Goal: Task Accomplishment & Management: Manage account settings

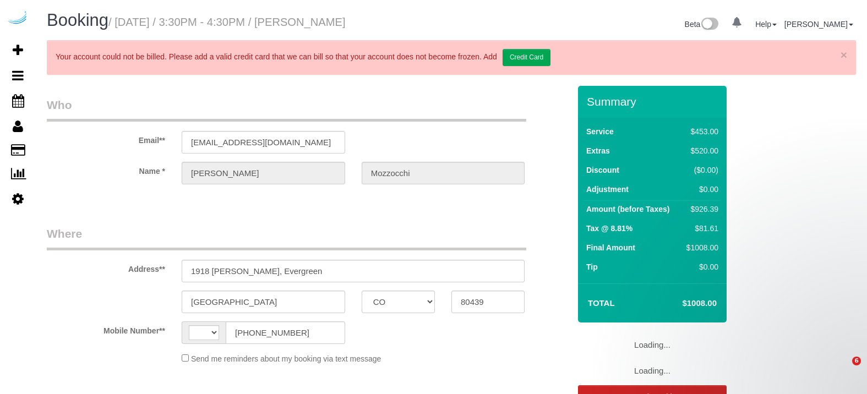
select select "CO"
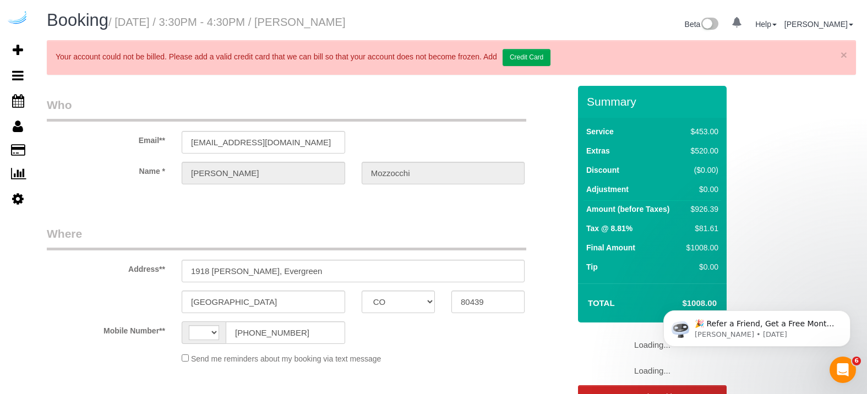
select select "string:[GEOGRAPHIC_DATA]"
select select "object:385"
select select "string:fspay-e40ec554-a9d2-478a-bbd9-831f4c2f600c"
select select "number:9"
select select "object:858"
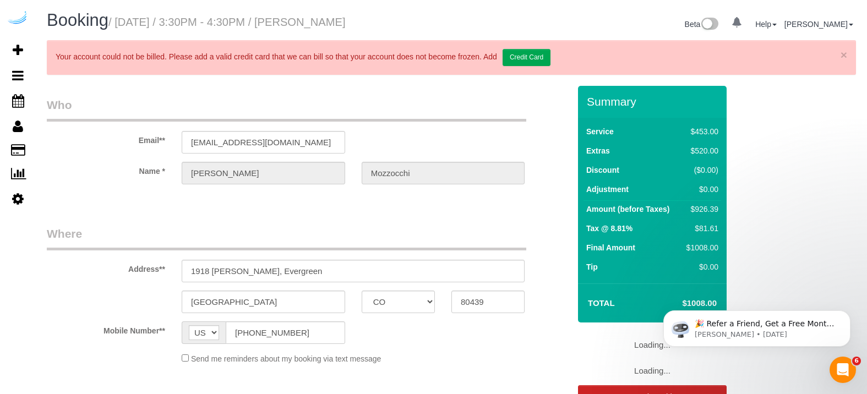
select select "6"
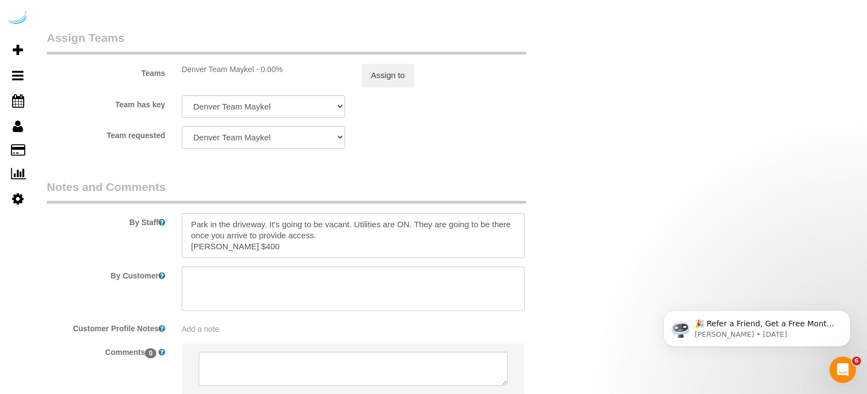
scroll to position [1973, 0]
click at [342, 239] on textarea at bounding box center [353, 234] width 343 height 45
click at [303, 248] on textarea at bounding box center [353, 234] width 343 height 45
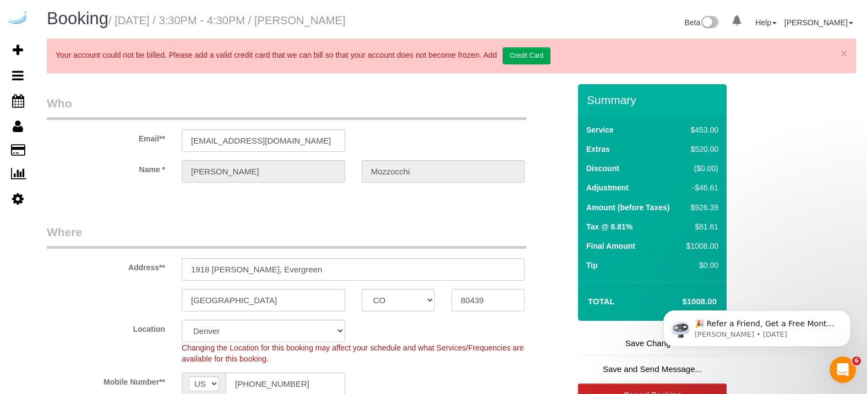
scroll to position [0, 0]
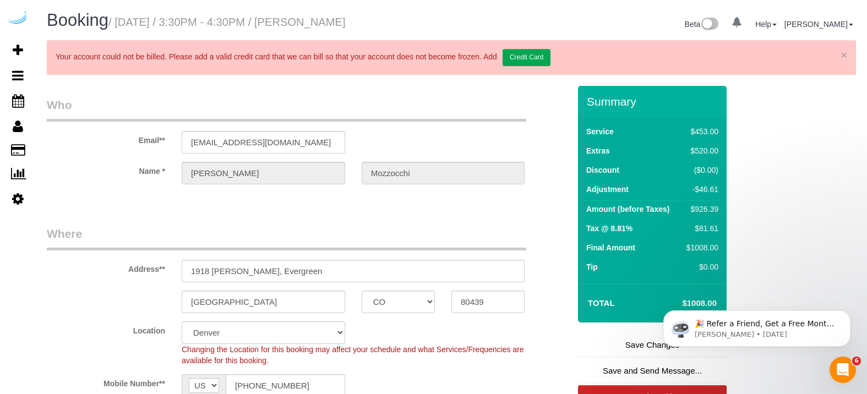
click at [375, 103] on legend "Who" at bounding box center [286, 109] width 479 height 25
click at [657, 155] on td "Extras" at bounding box center [631, 151] width 97 height 19
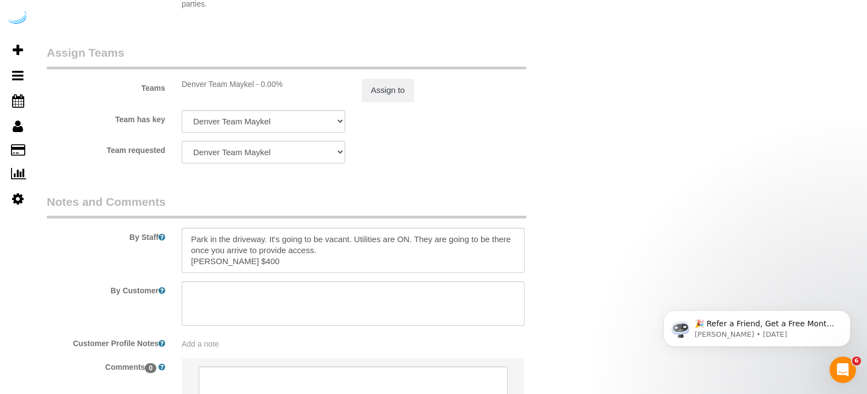
scroll to position [2052, 0]
